Goal: Information Seeking & Learning: Learn about a topic

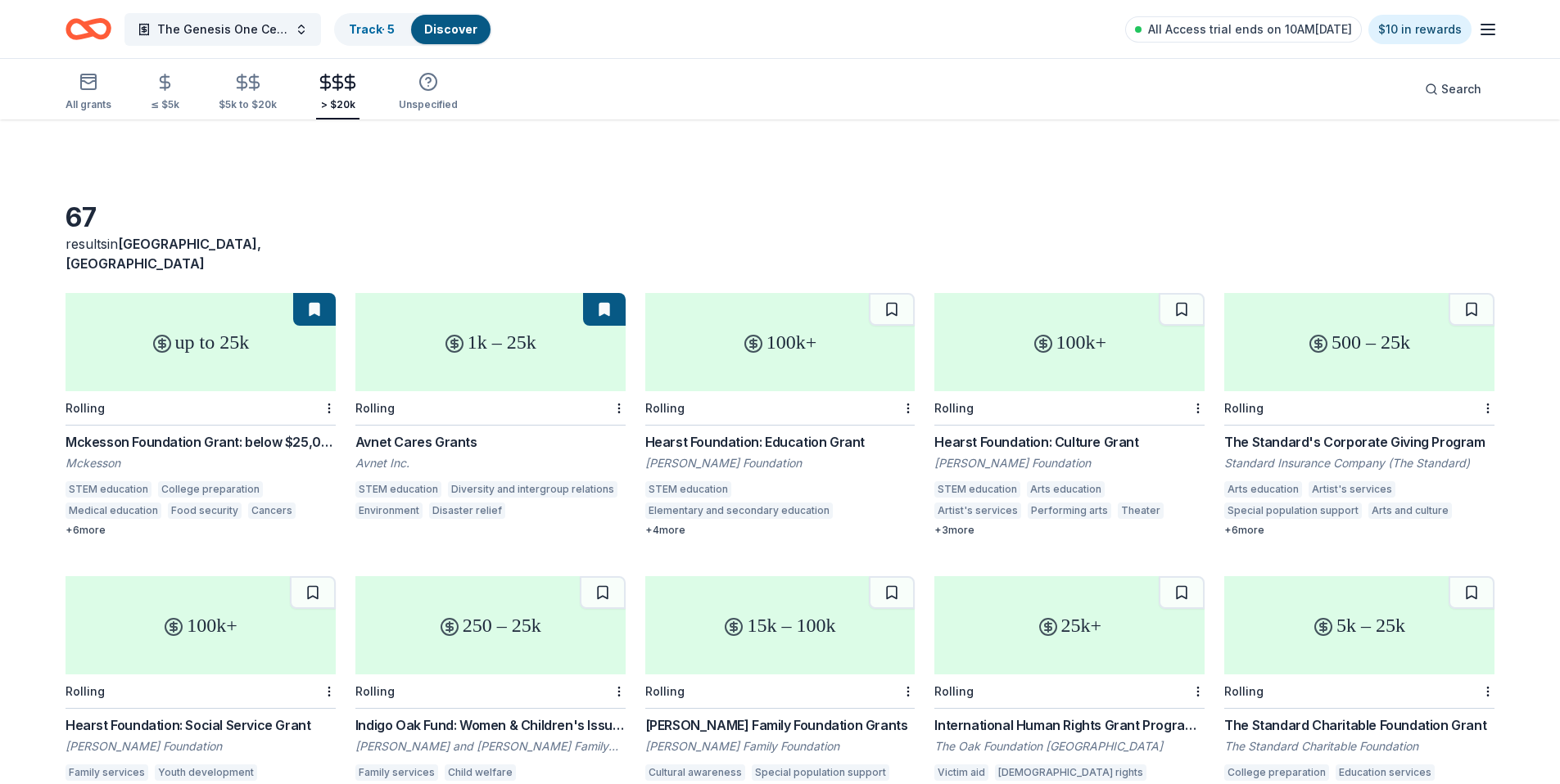
scroll to position [658, 0]
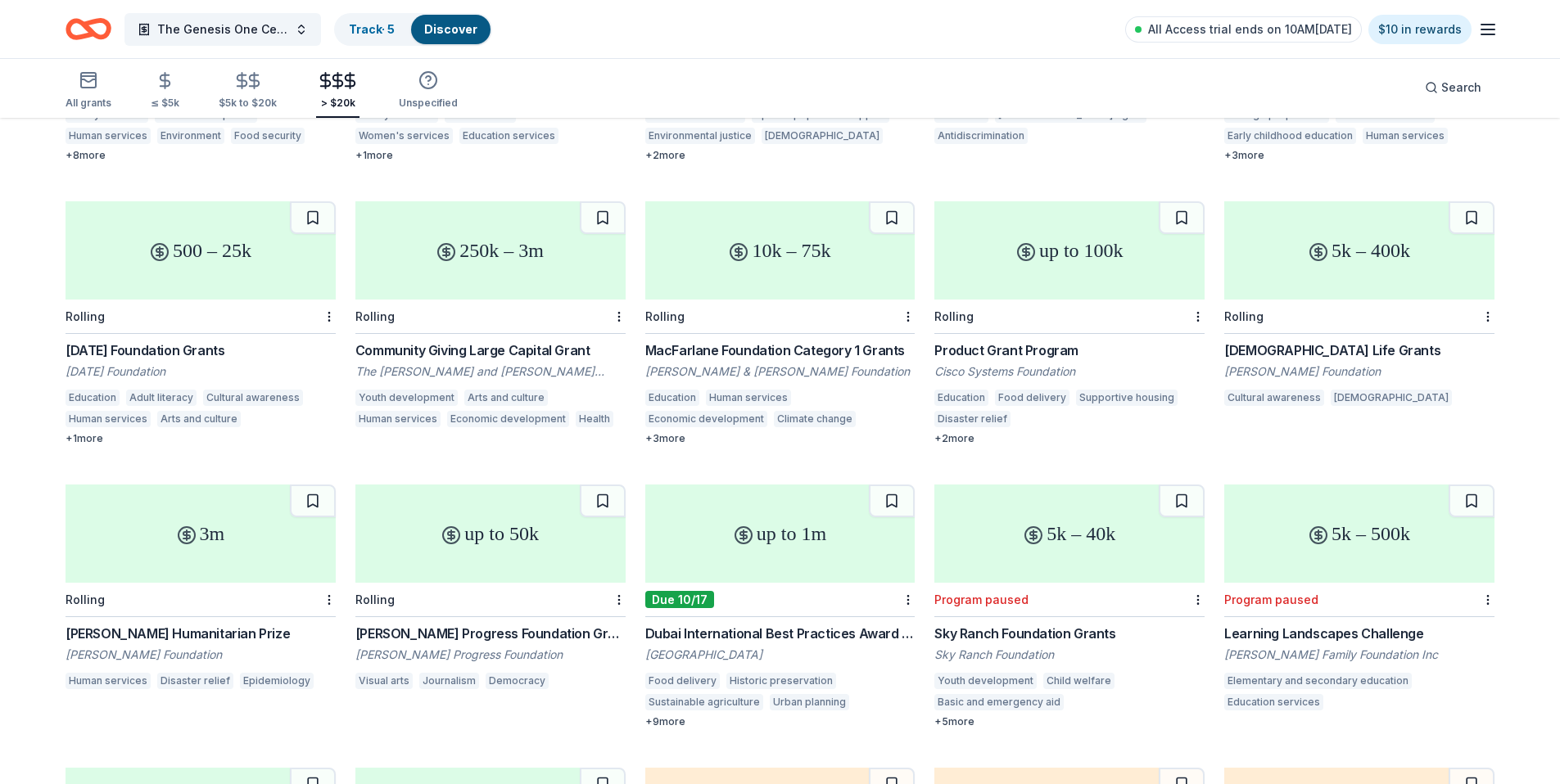
click at [91, 25] on icon "Home" at bounding box center [88, 29] width 46 height 39
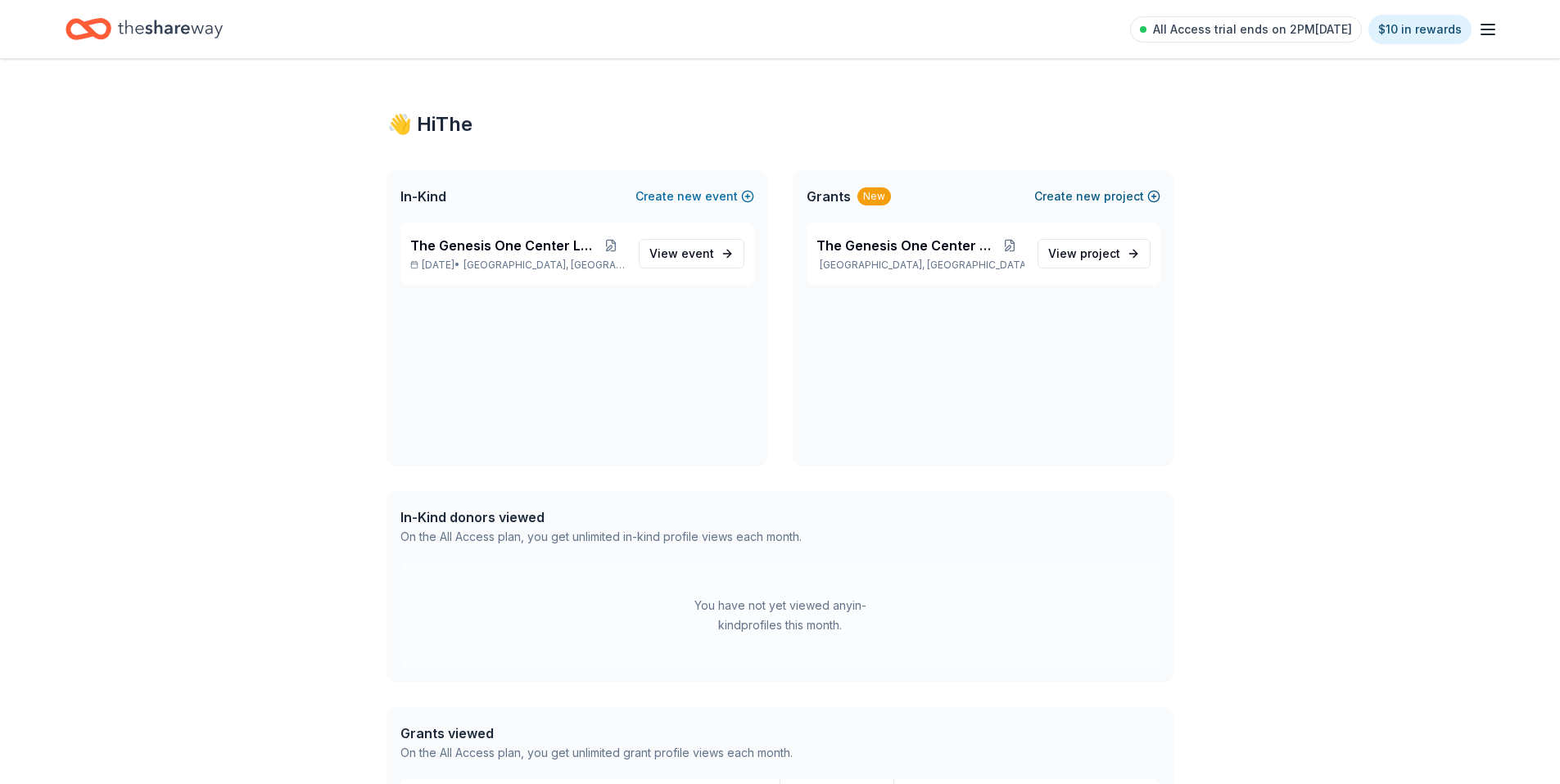
click at [1120, 197] on button "Create new project" at bounding box center [1097, 197] width 126 height 20
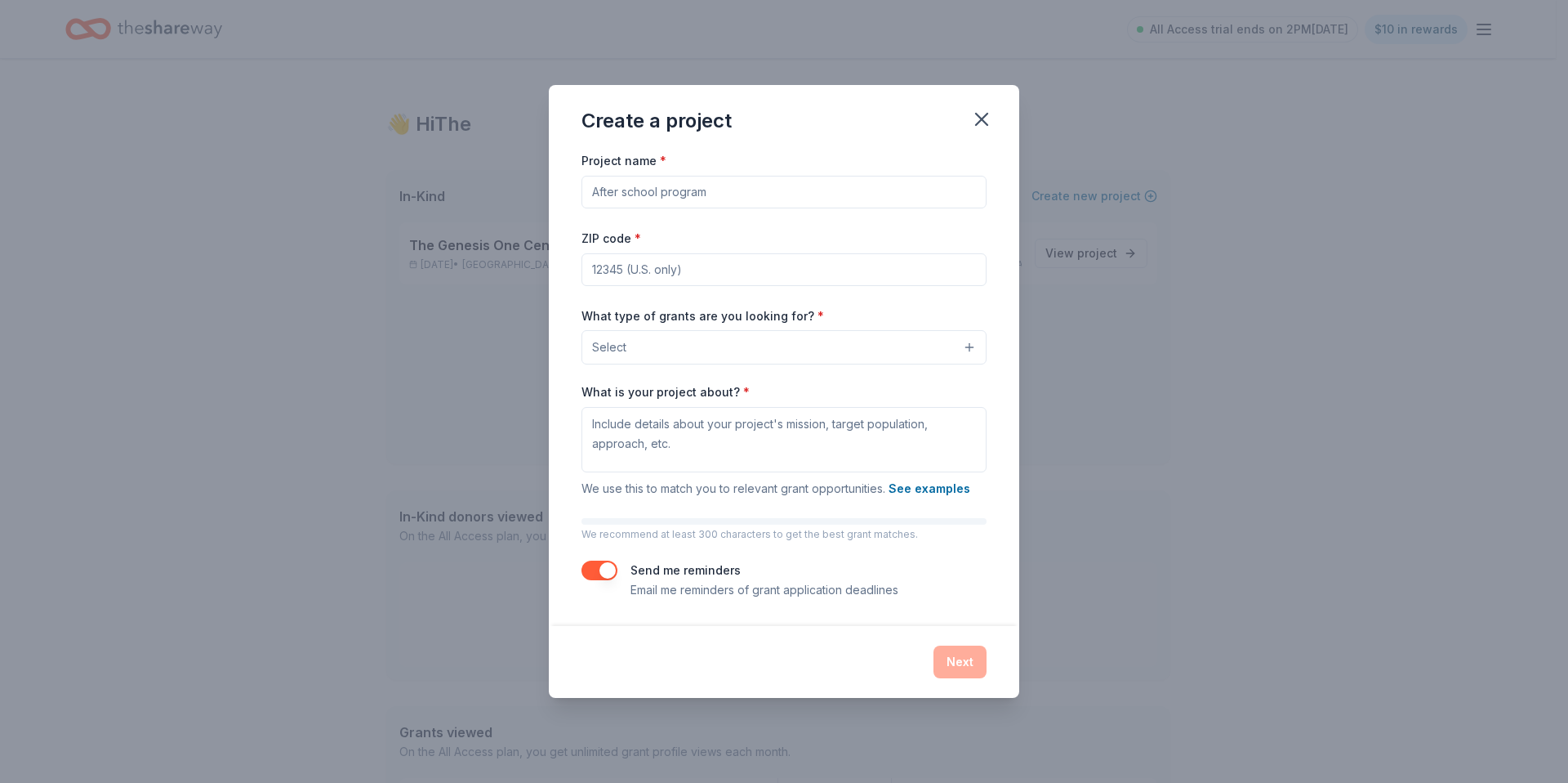
click at [911, 190] on input "Project name *" at bounding box center [784, 192] width 405 height 33
click at [917, 344] on button "Select" at bounding box center [784, 347] width 405 height 35
click at [918, 344] on button "Select" at bounding box center [784, 347] width 405 height 35
click at [927, 349] on button "Select" at bounding box center [784, 347] width 405 height 35
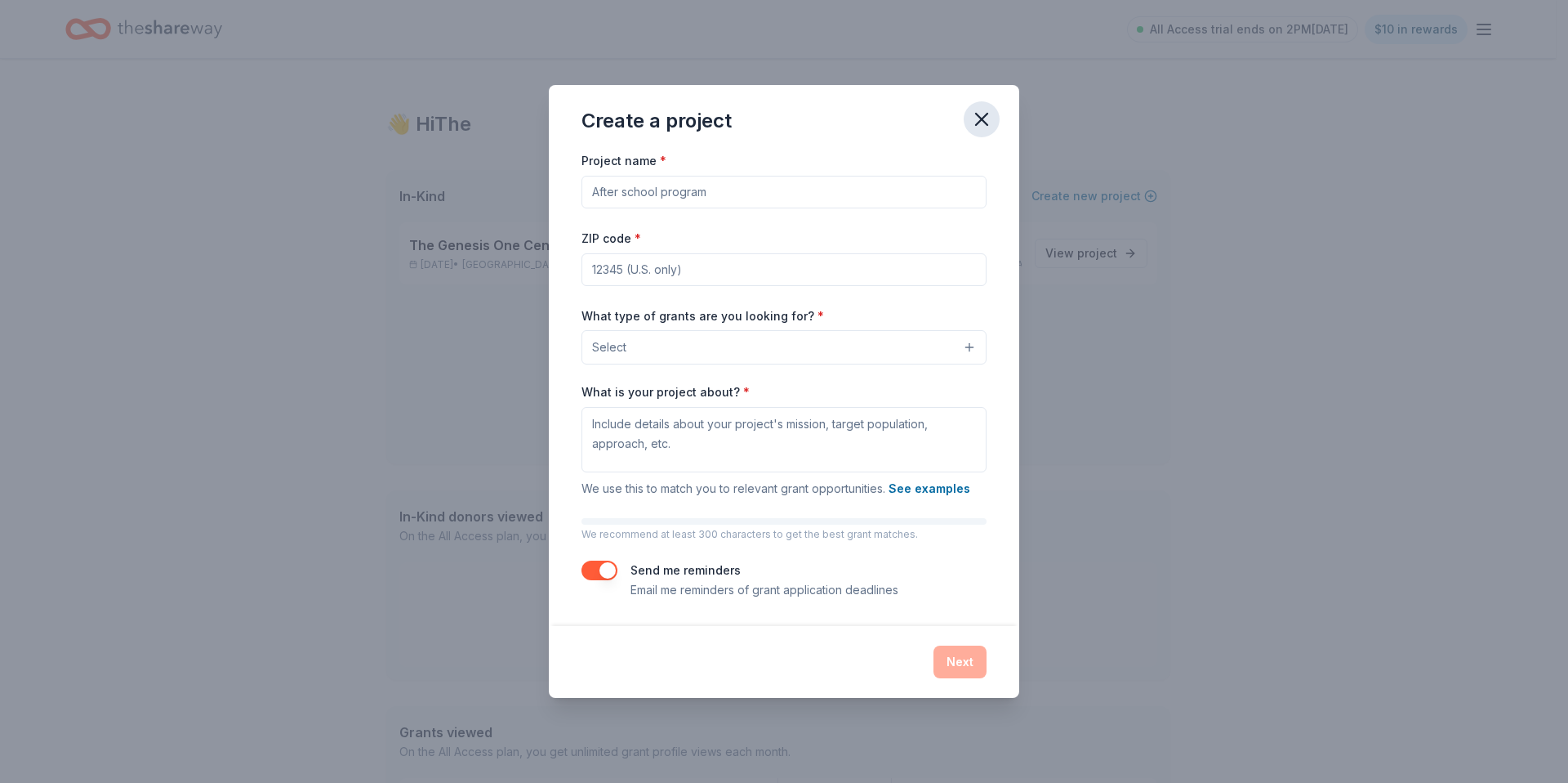
click at [985, 117] on icon "button" at bounding box center [982, 119] width 12 height 12
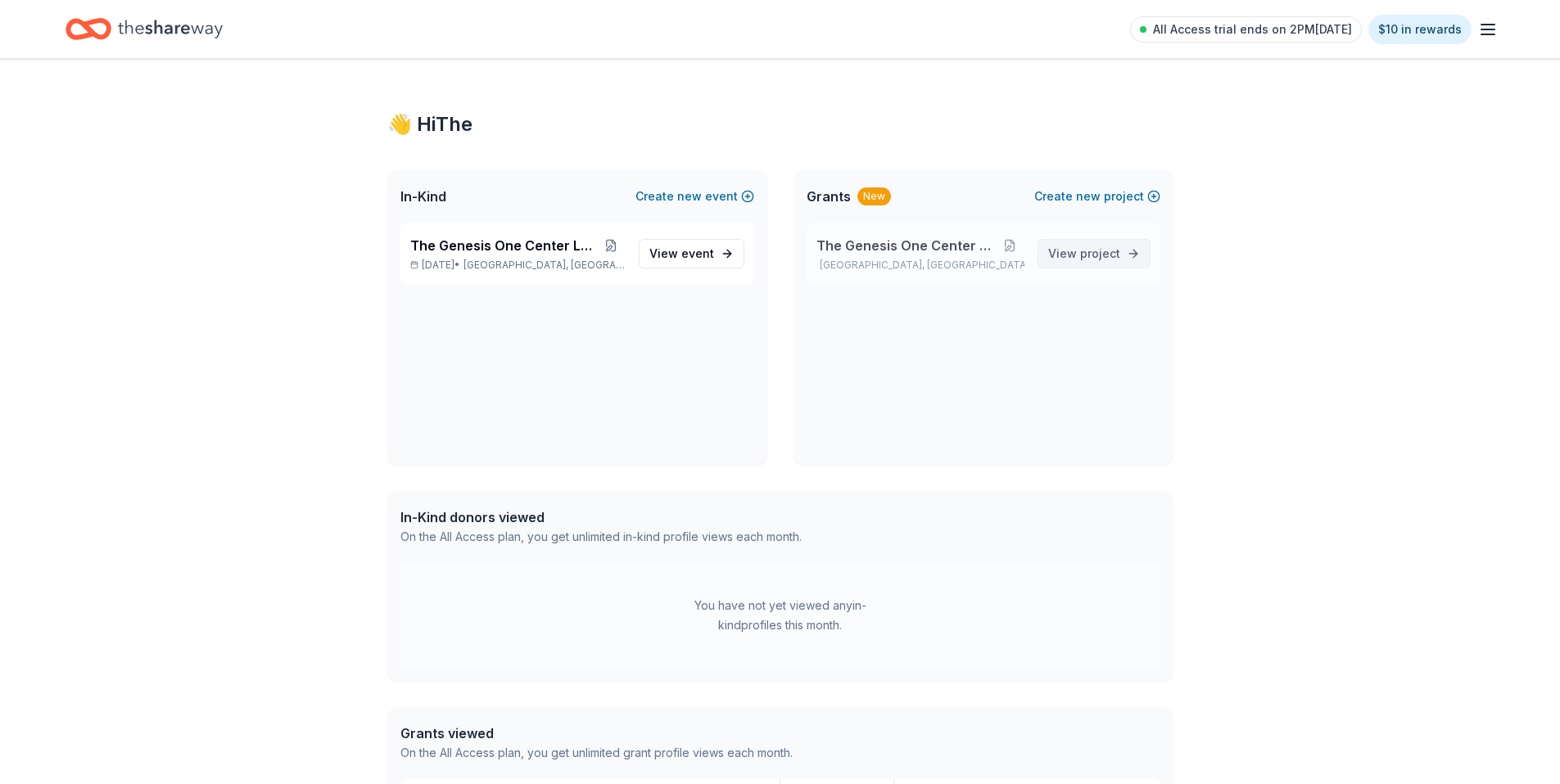
click at [1121, 252] on link "View project" at bounding box center [1094, 253] width 113 height 30
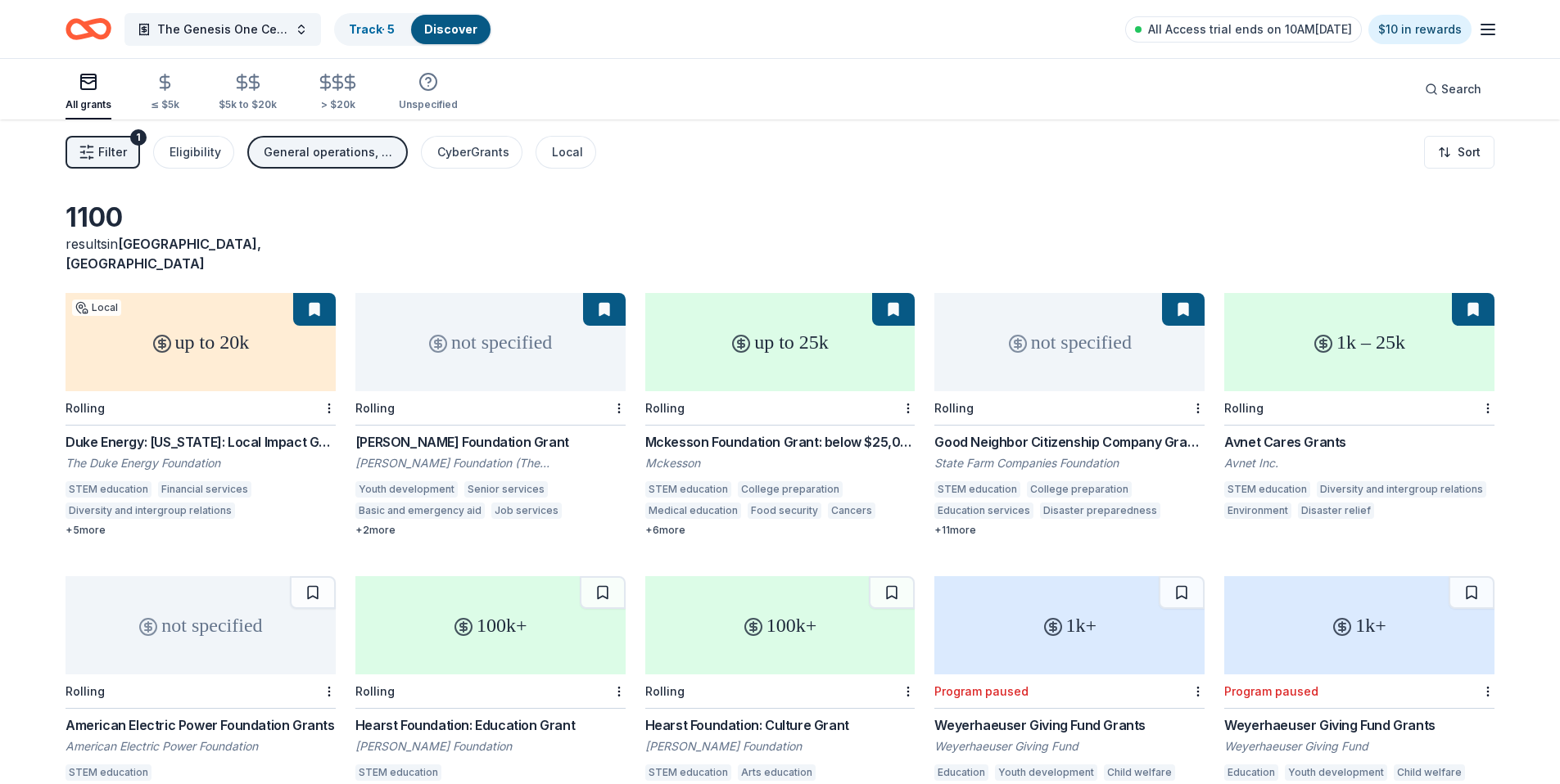
click at [86, 141] on button "Filter 1" at bounding box center [102, 152] width 75 height 33
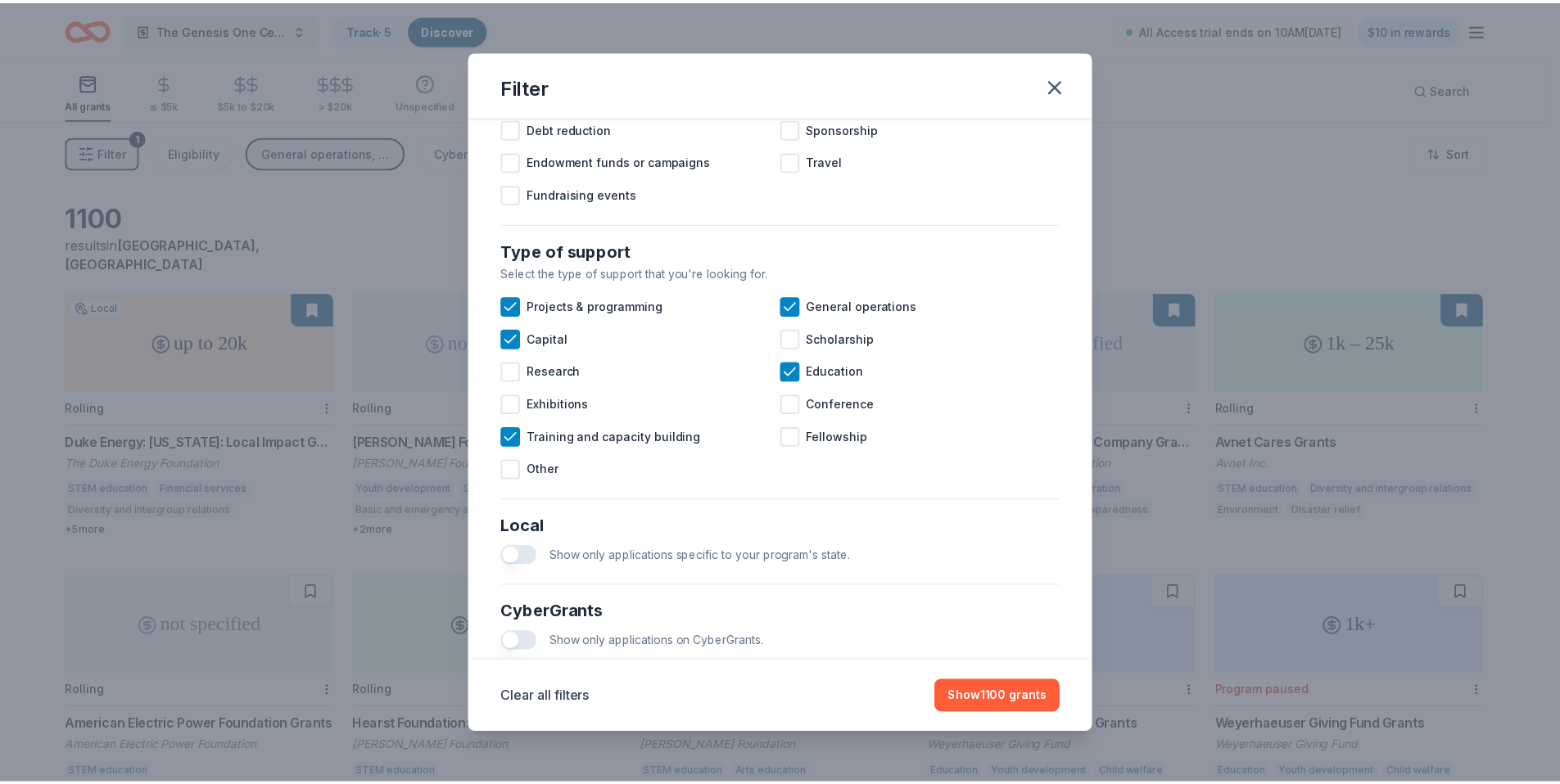
scroll to position [556, 0]
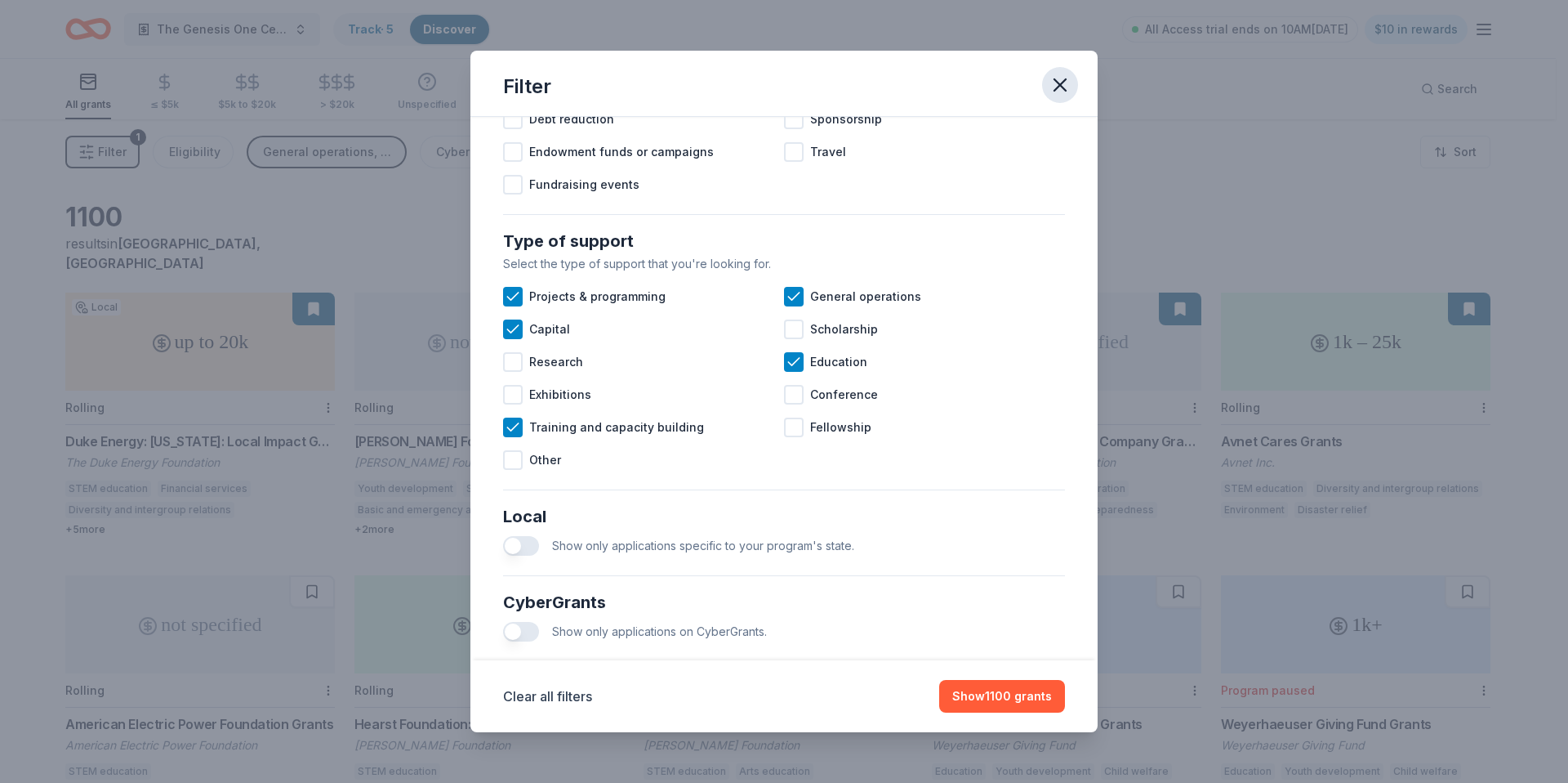
click at [1063, 85] on icon "button" at bounding box center [1059, 84] width 23 height 23
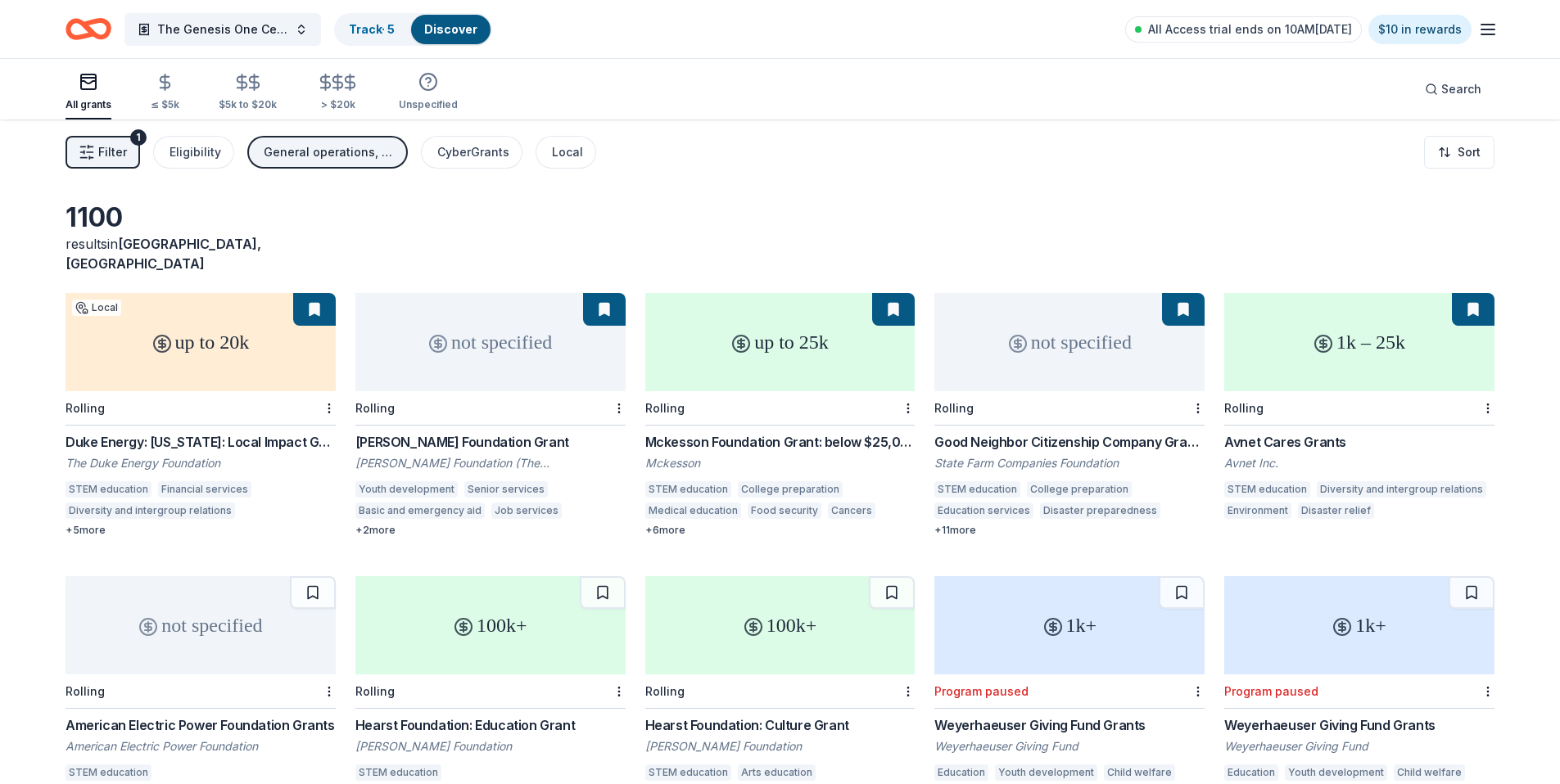
scroll to position [147, 0]
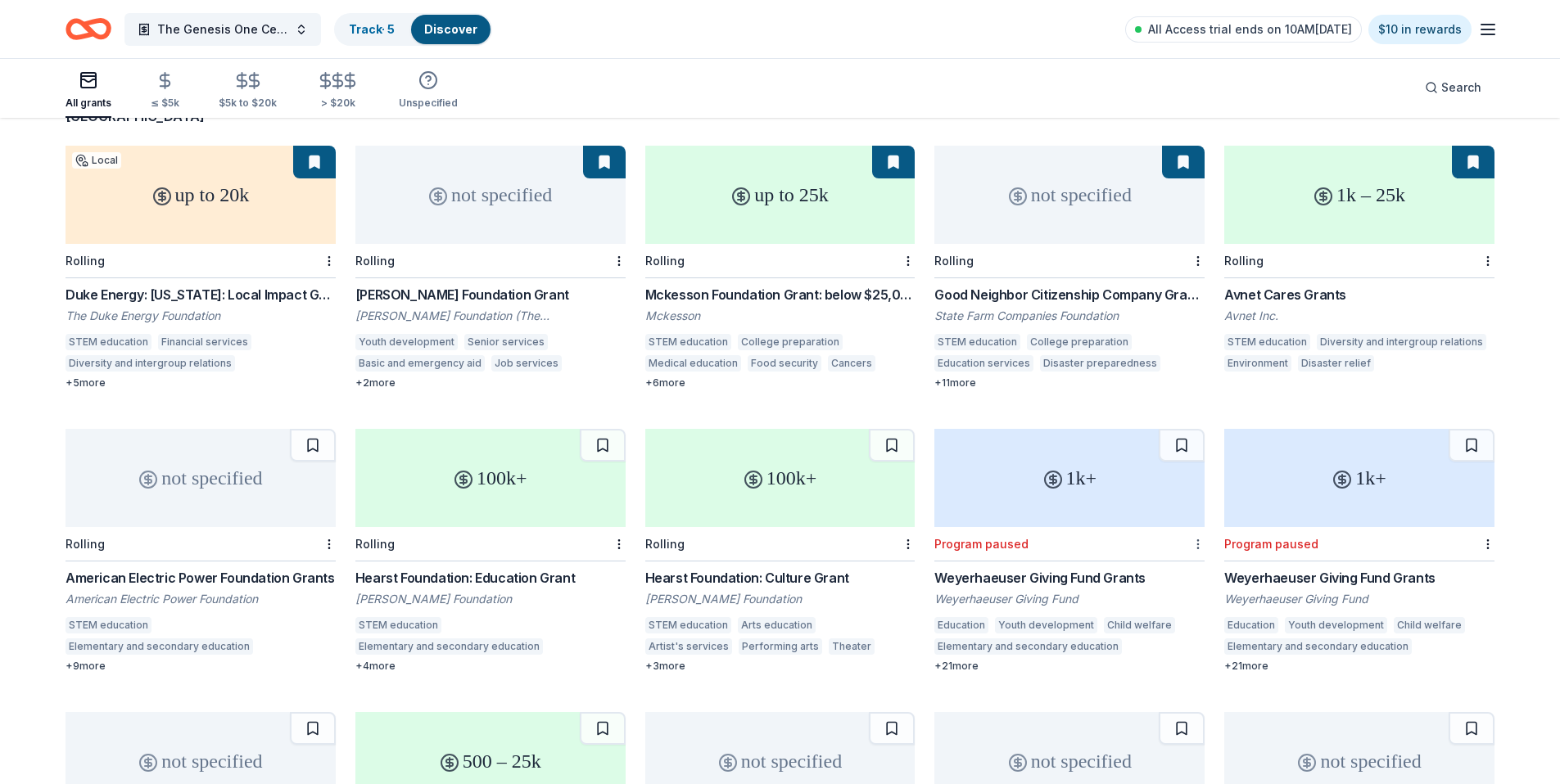
click at [1197, 525] on html "The Genesis One Center Launch Track · 5 Discover All Access trial ends on 10AM[…" at bounding box center [780, 244] width 1560 height 784
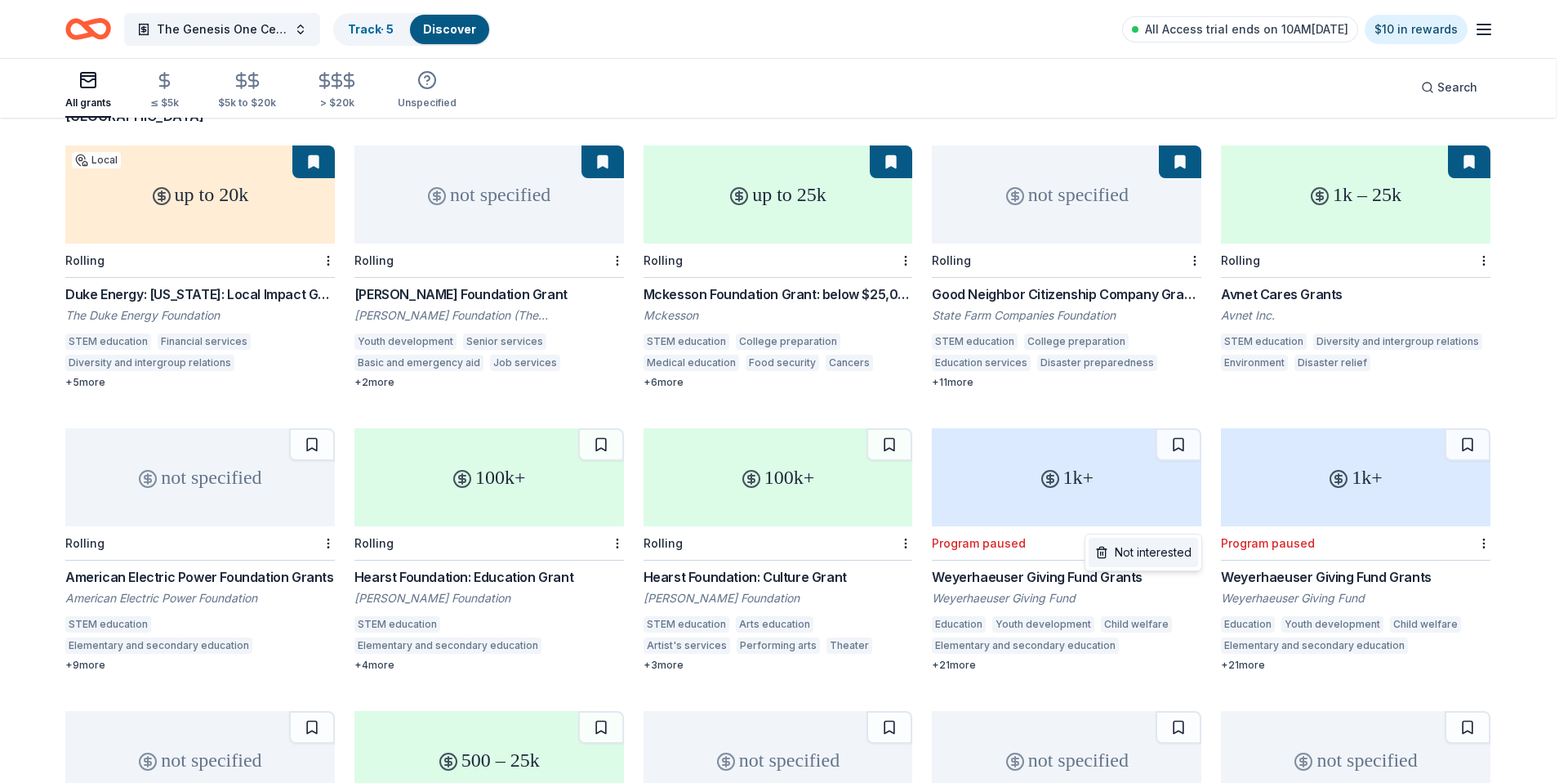
click at [1176, 545] on div "Not interested" at bounding box center [1144, 553] width 109 height 30
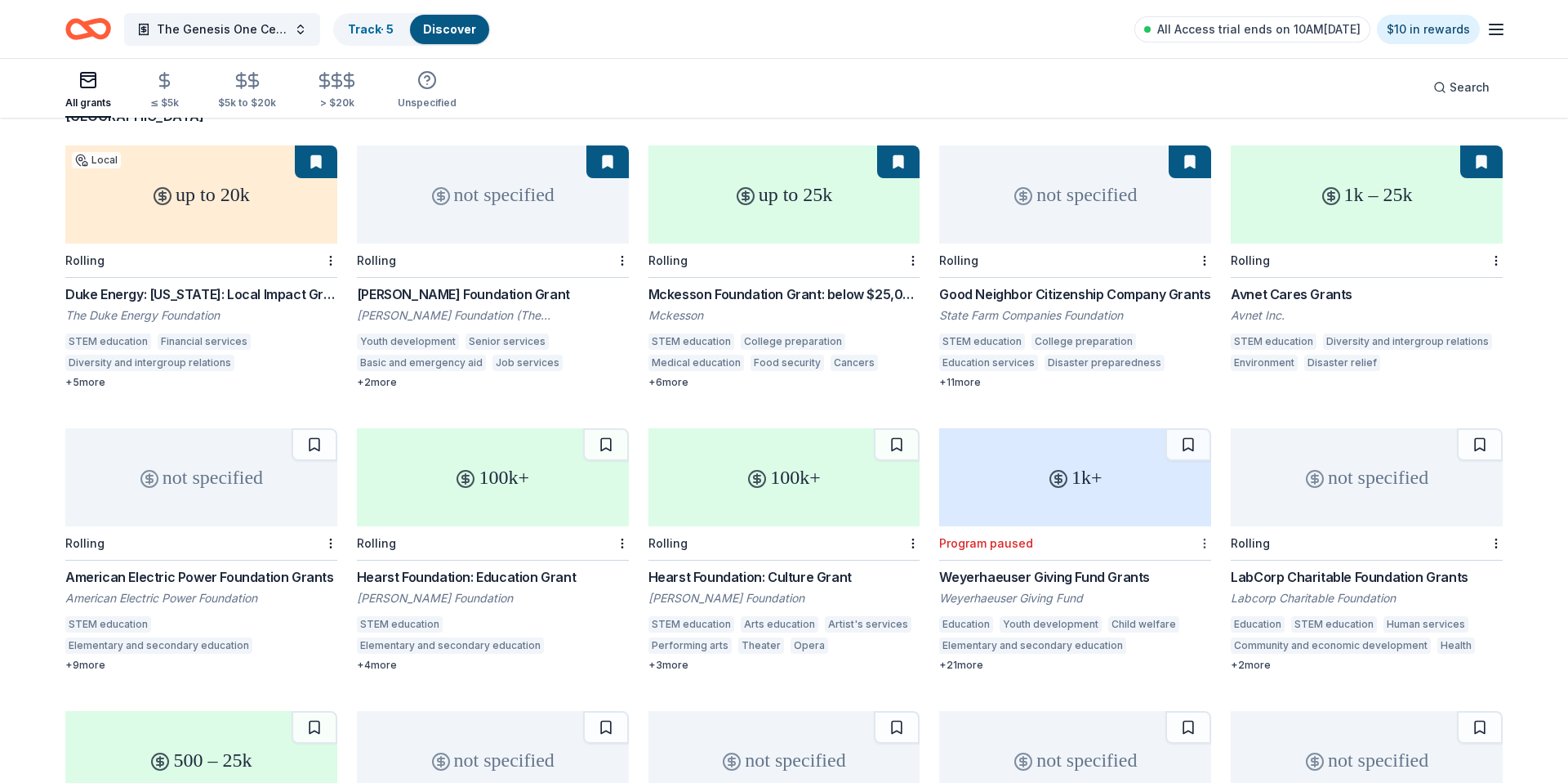
click at [1195, 521] on html "The Genesis One Center Launch Track · 5 Discover All Access trial ends on 10AM[…" at bounding box center [784, 244] width 1568 height 783
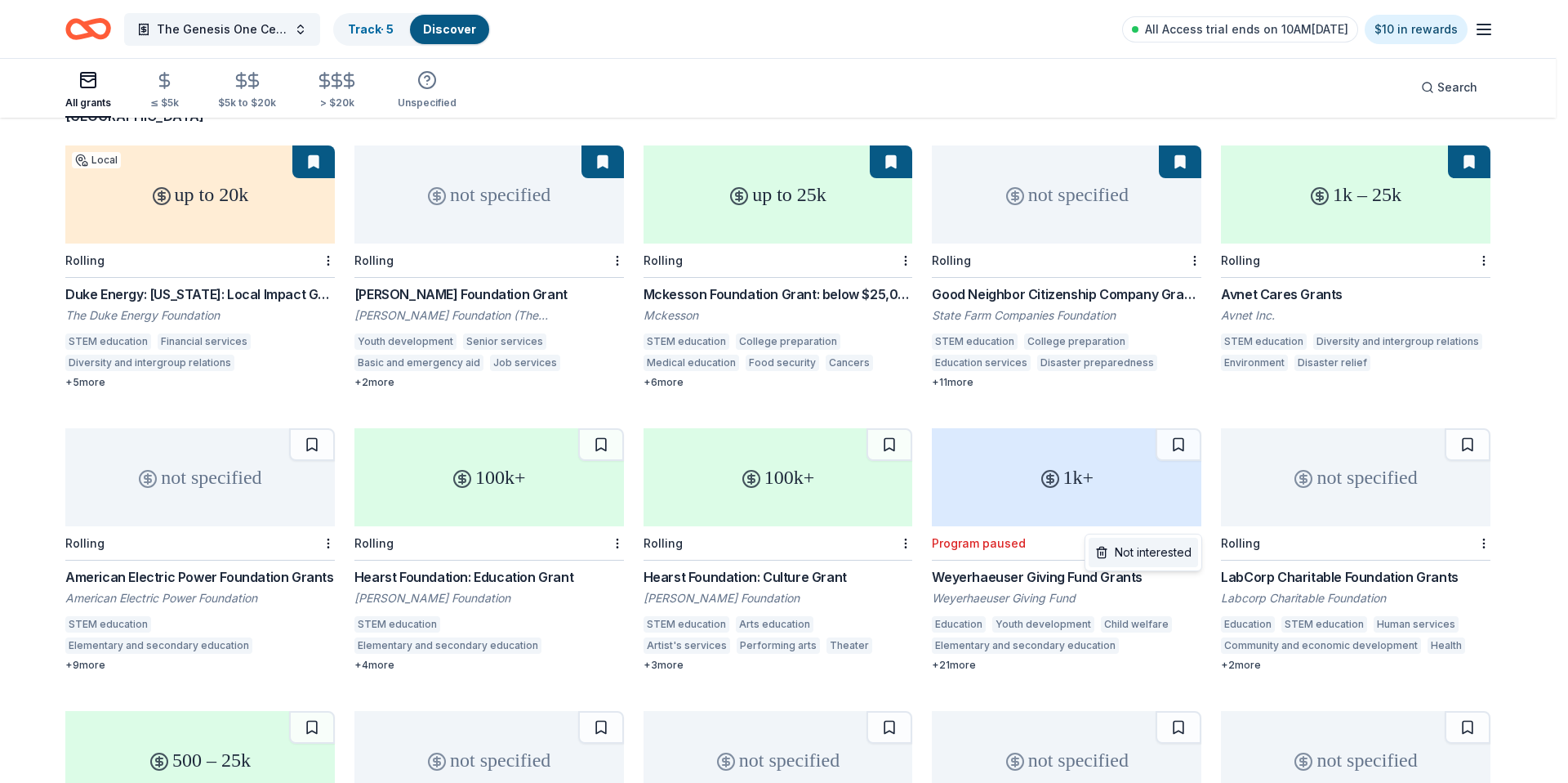
click at [1173, 545] on div "Not interested" at bounding box center [1144, 553] width 109 height 30
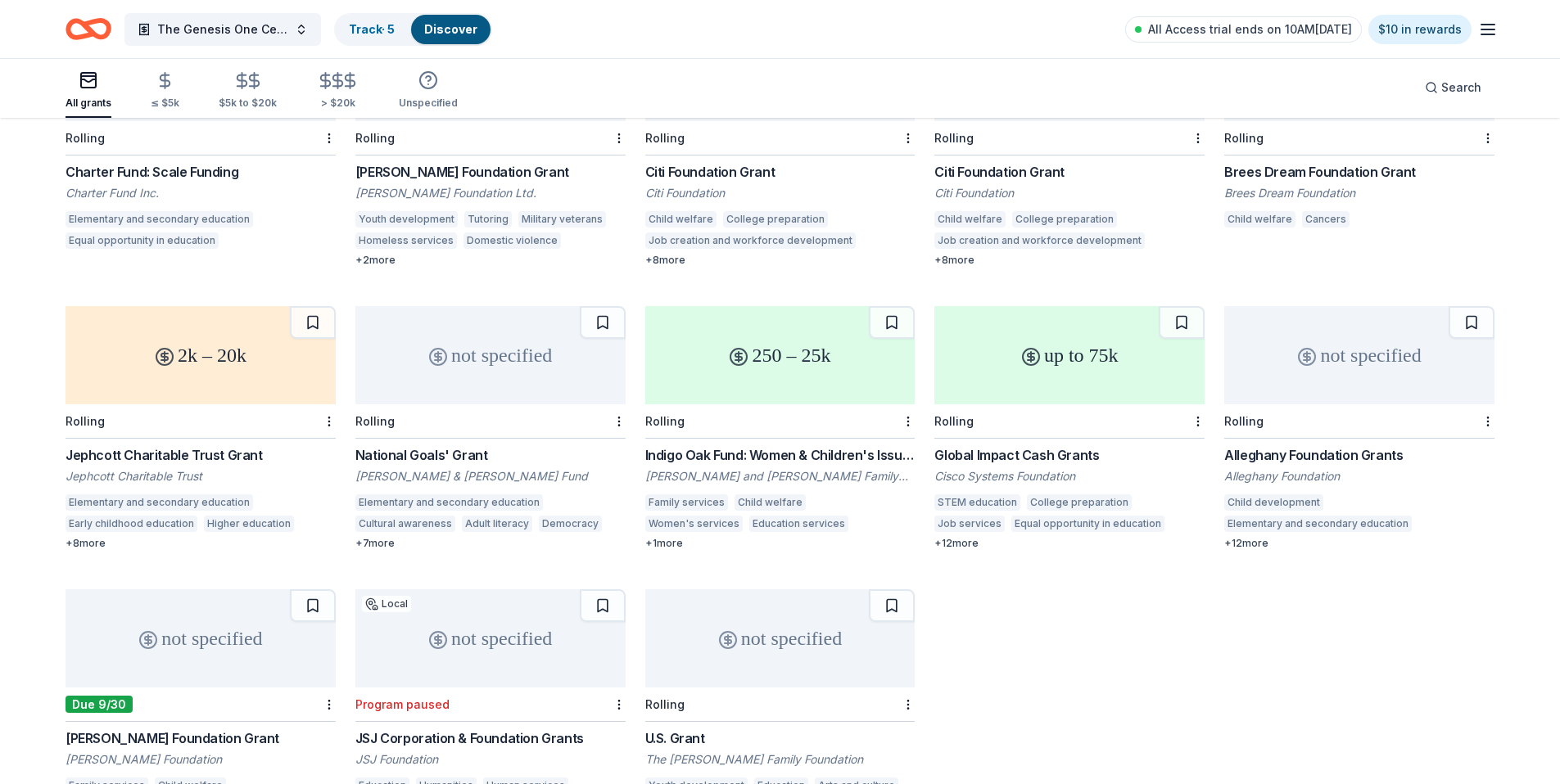
scroll to position [1694, 0]
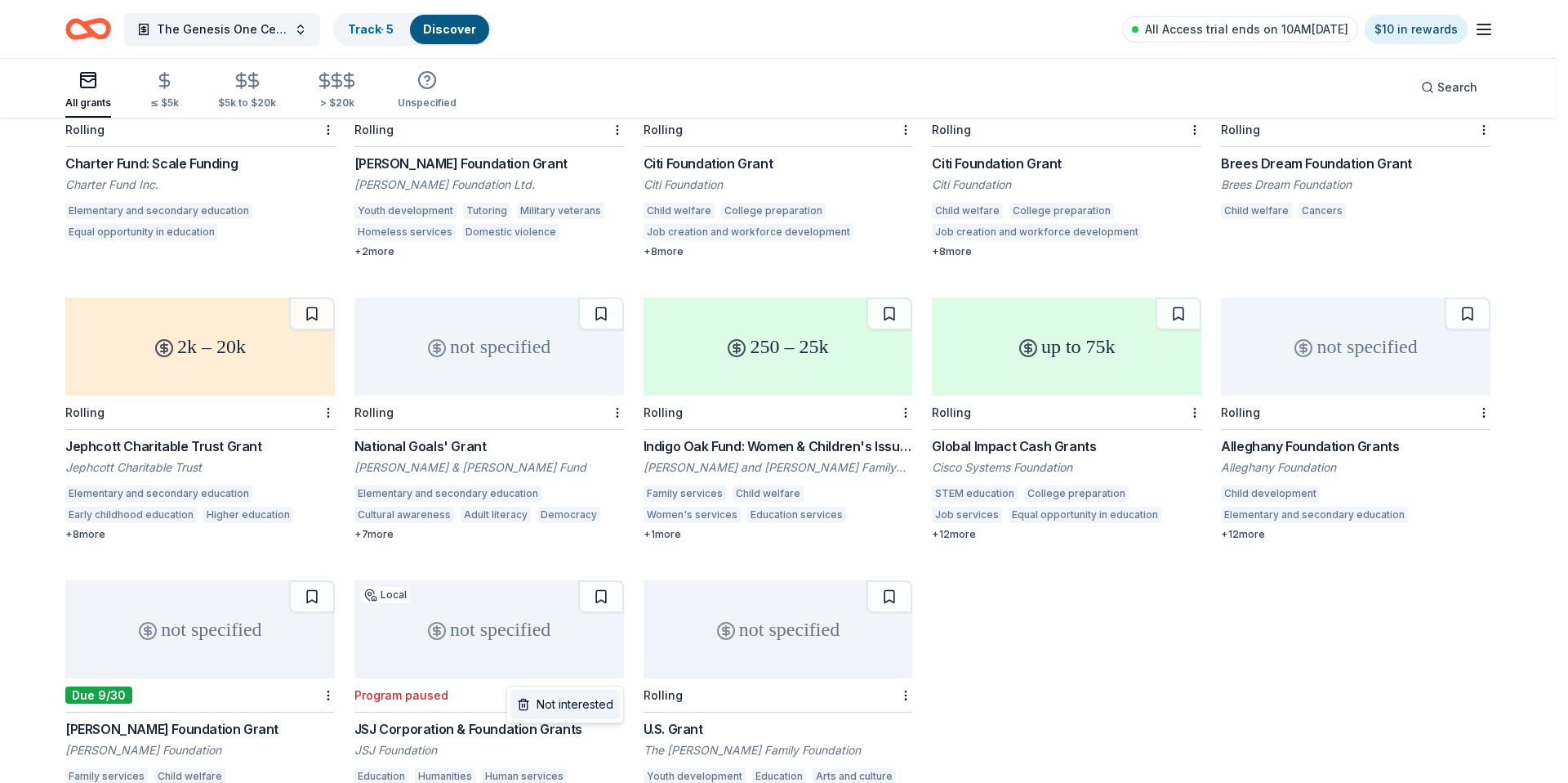
click at [599, 702] on div "Not interested" at bounding box center [565, 705] width 109 height 30
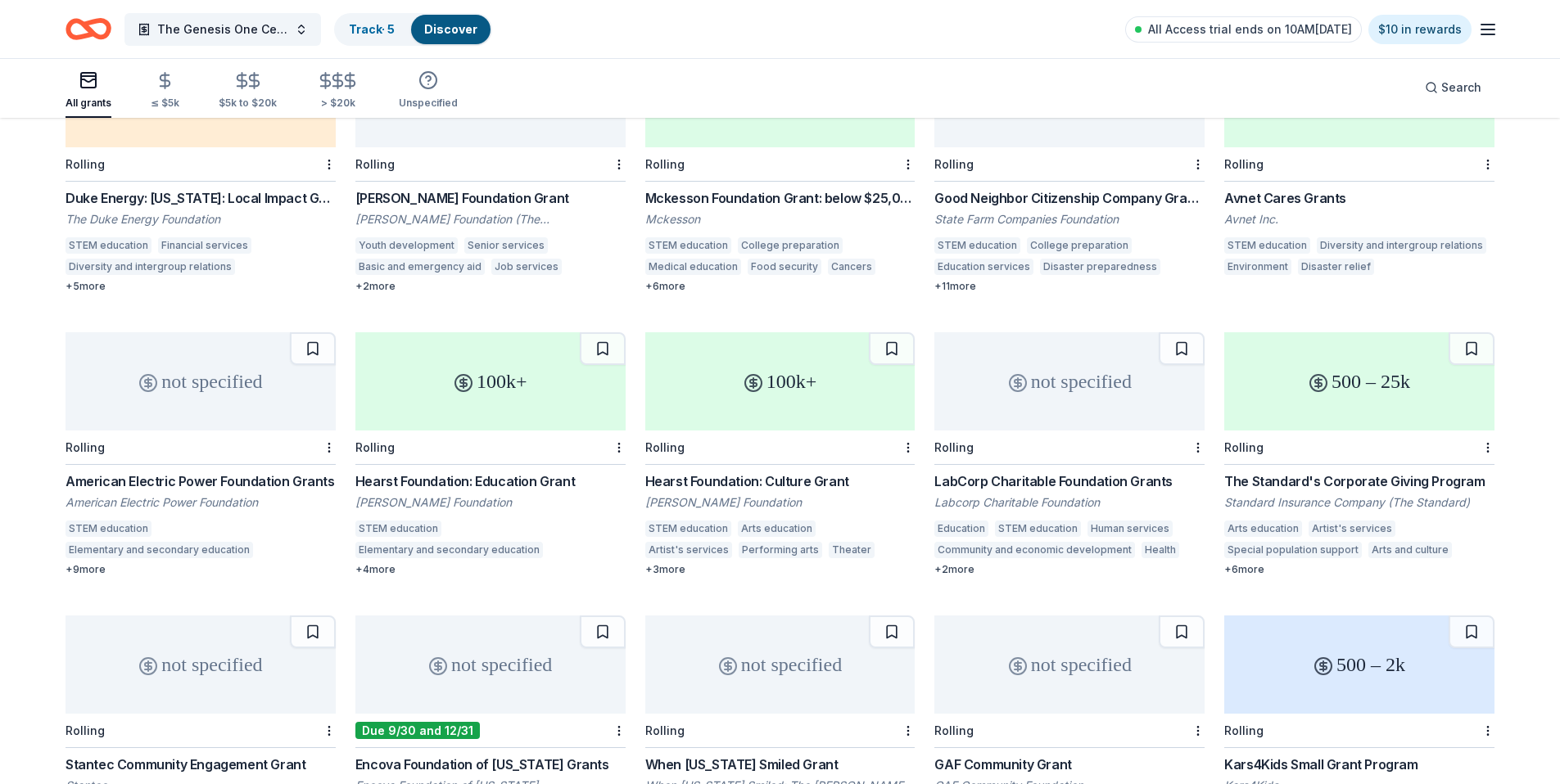
scroll to position [246, 0]
click at [197, 363] on div "not specified" at bounding box center [201, 379] width 270 height 98
